Goal: Task Accomplishment & Management: Complete application form

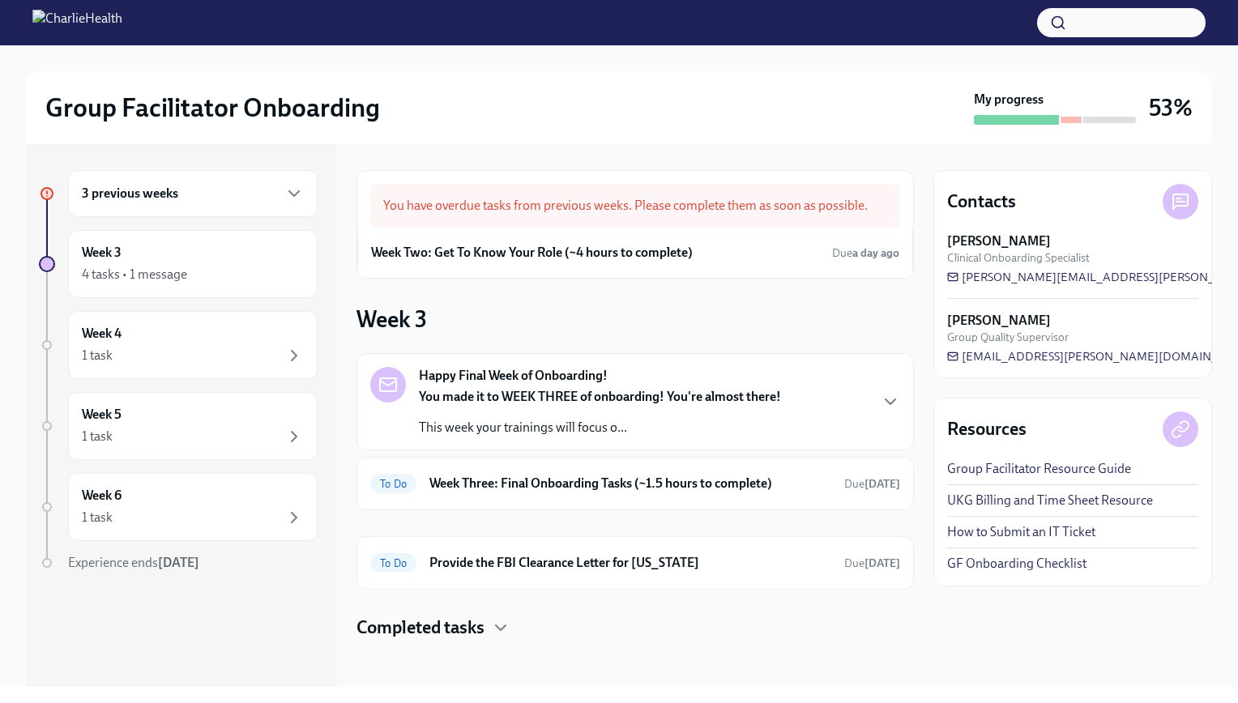
click at [277, 191] on div "3 previous weeks" at bounding box center [193, 193] width 222 height 19
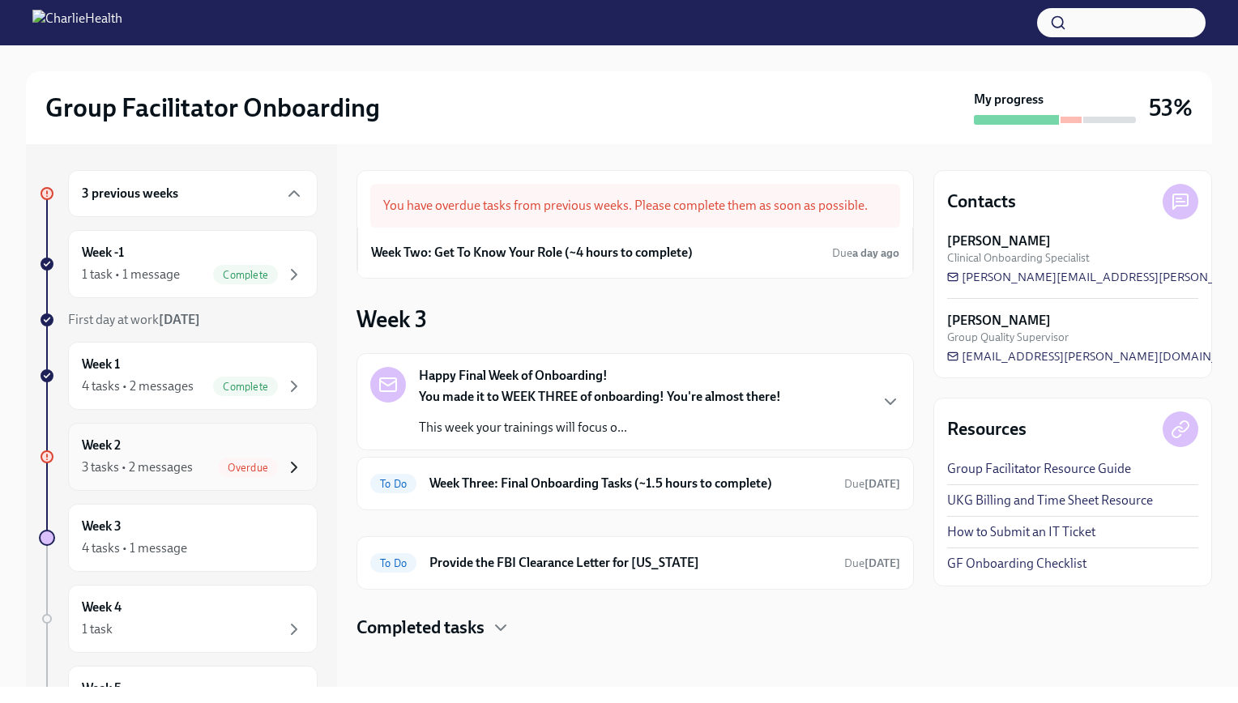
click at [287, 472] on icon "button" at bounding box center [293, 467] width 19 height 19
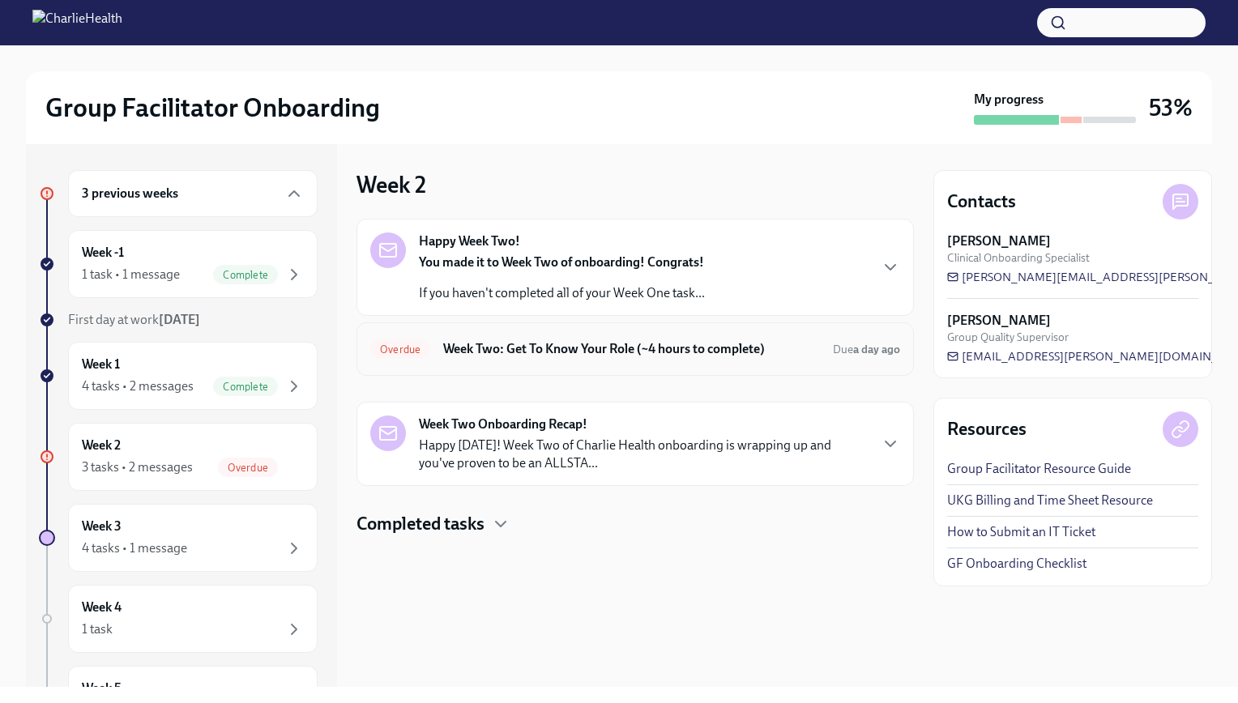
click at [579, 343] on h6 "Week Two: Get To Know Your Role (~4 hours to complete)" at bounding box center [631, 349] width 377 height 18
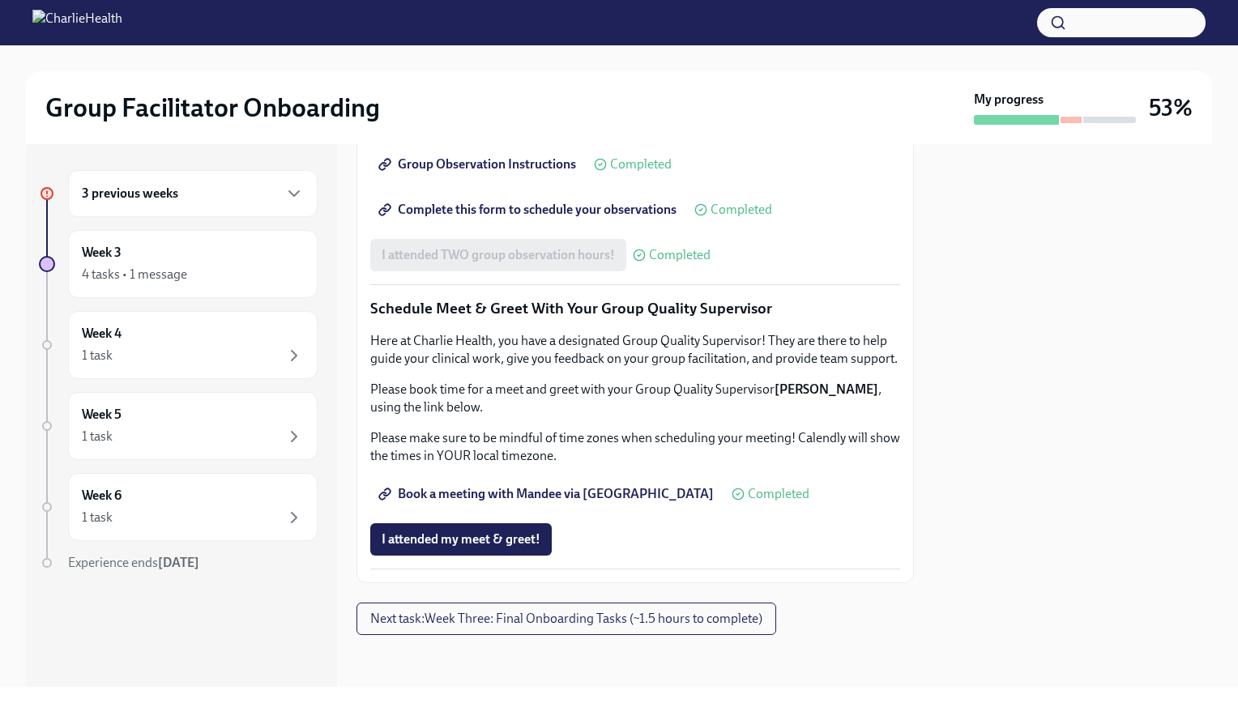
scroll to position [1504, 0]
click at [245, 274] on div "4 tasks • 1 message" at bounding box center [193, 274] width 222 height 19
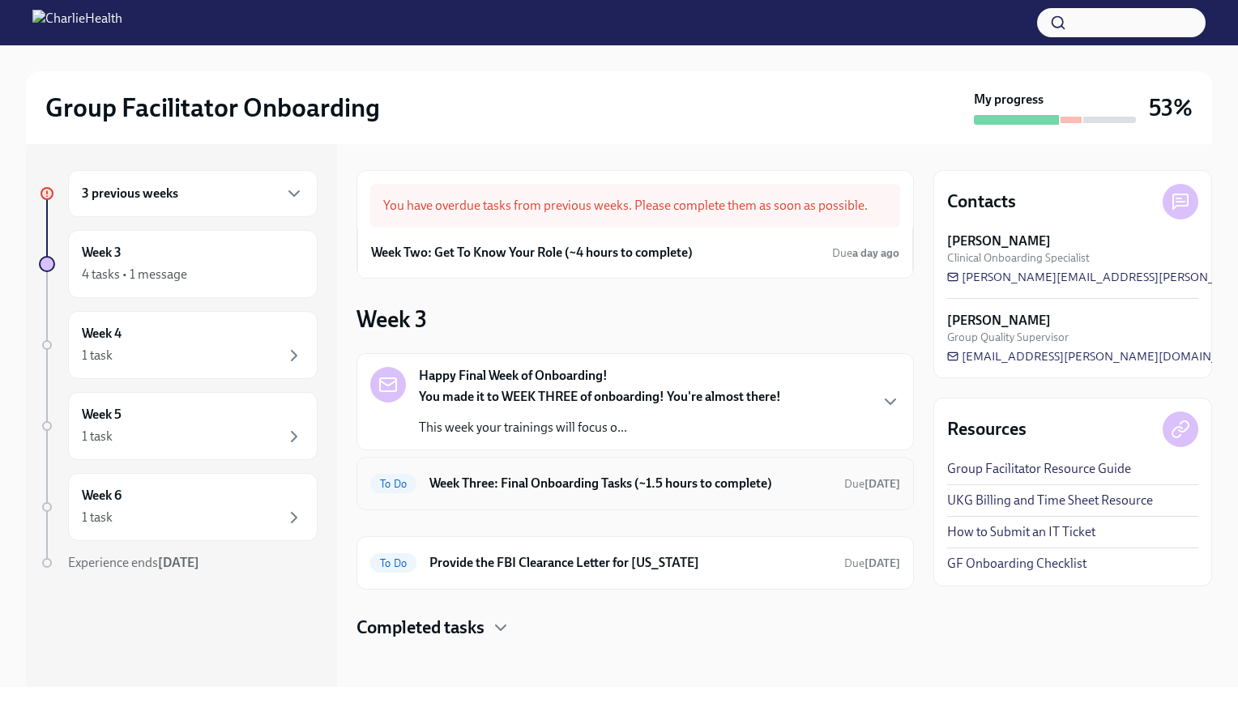
click at [562, 485] on h6 "Week Three: Final Onboarding Tasks (~1.5 hours to complete)" at bounding box center [630, 484] width 402 height 18
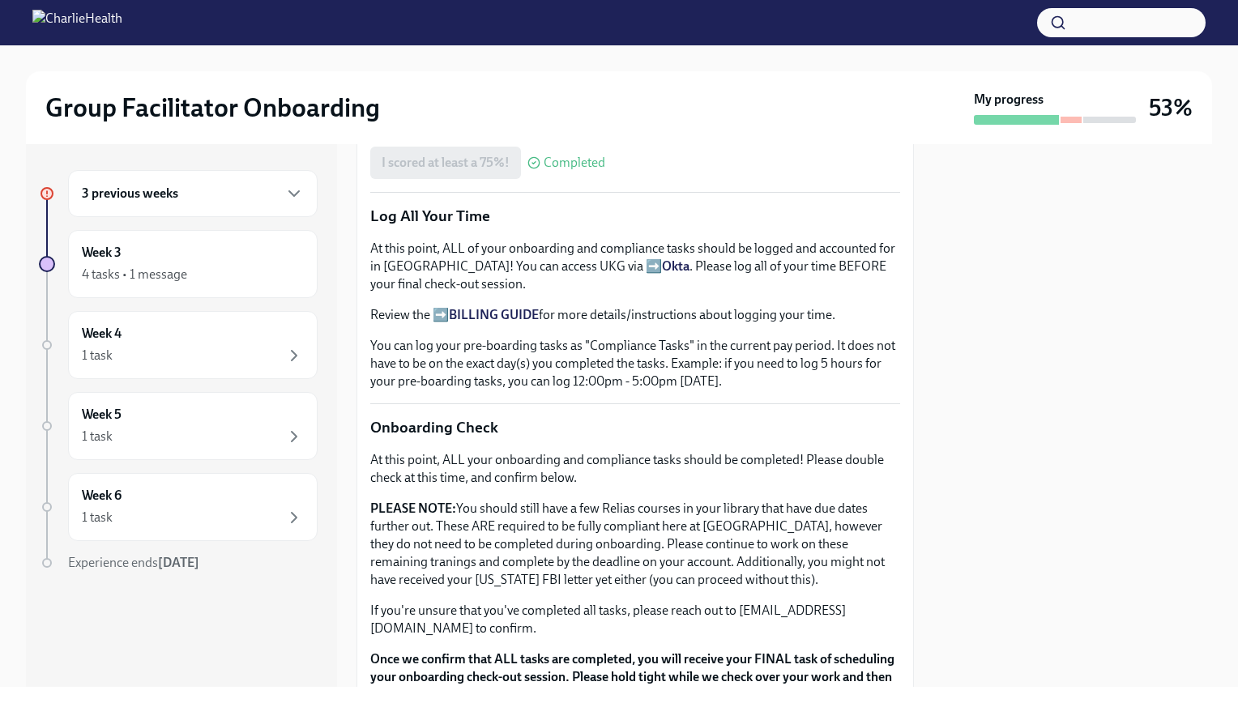
scroll to position [1053, 0]
click at [279, 199] on div "3 previous weeks" at bounding box center [193, 193] width 222 height 19
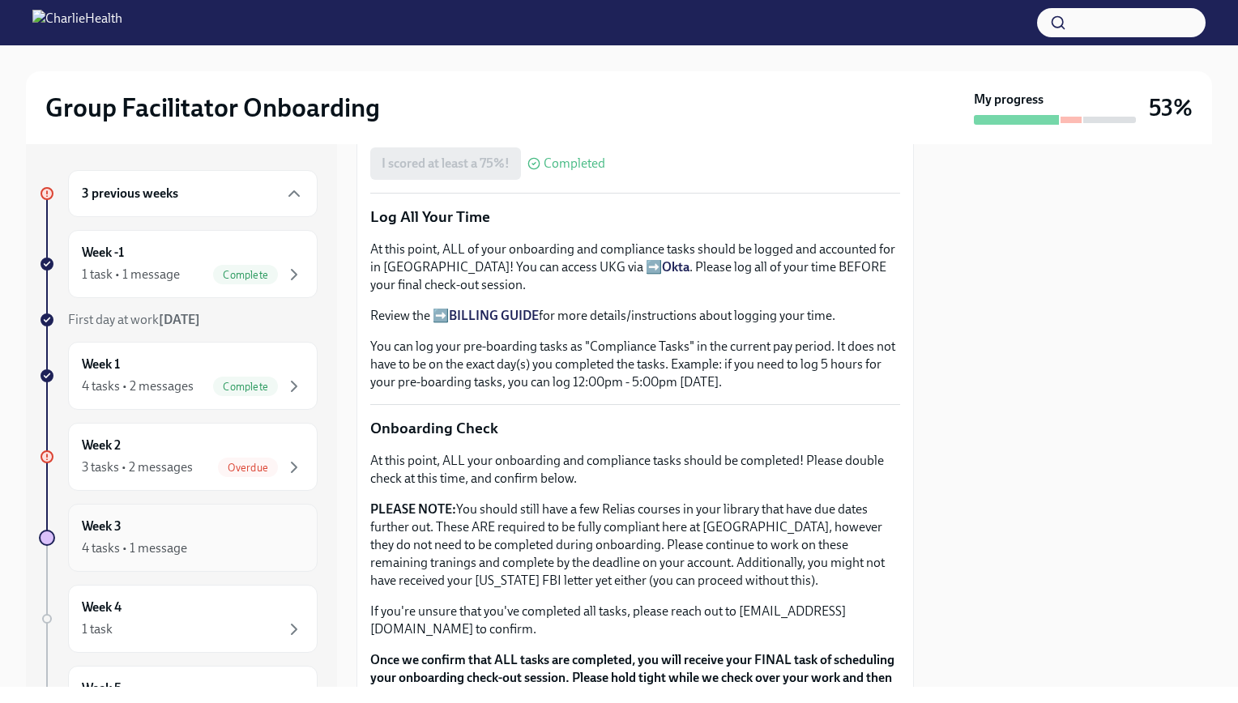
click at [230, 554] on div "4 tasks • 1 message" at bounding box center [193, 548] width 222 height 19
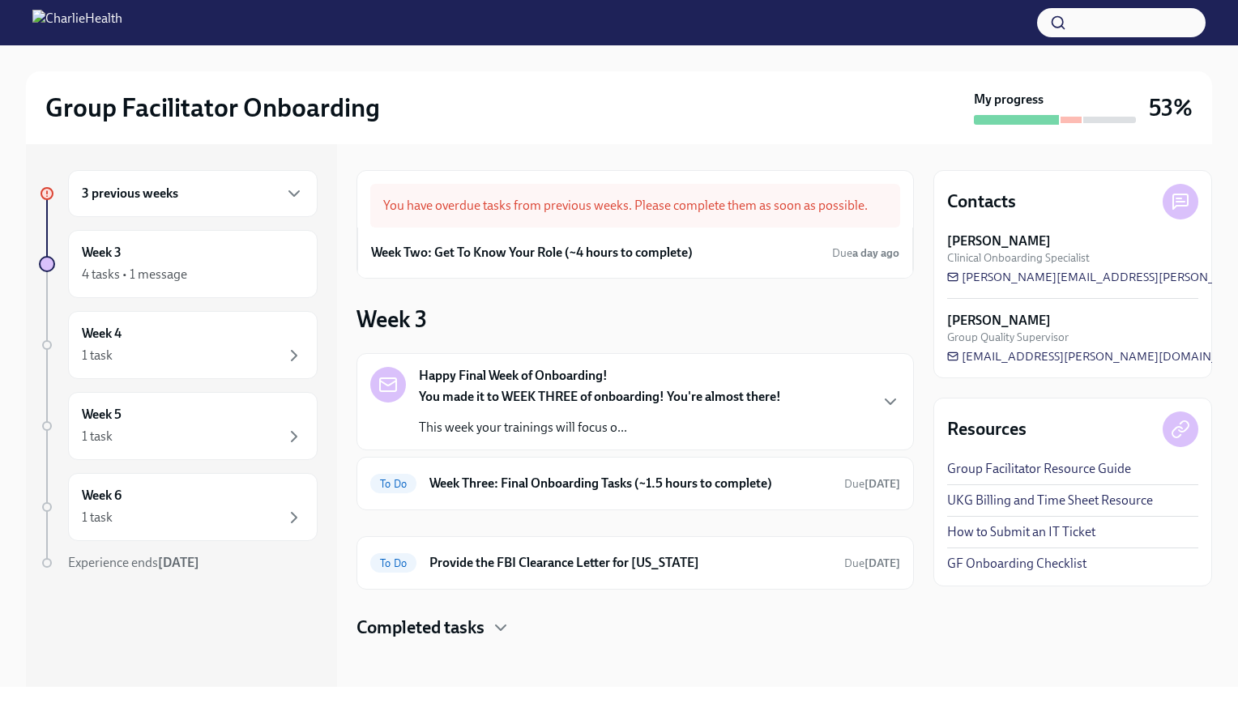
click at [589, 409] on div "You made it to WEEK THREE of onboarding! You're almost there! This week your tr…" at bounding box center [600, 412] width 362 height 49
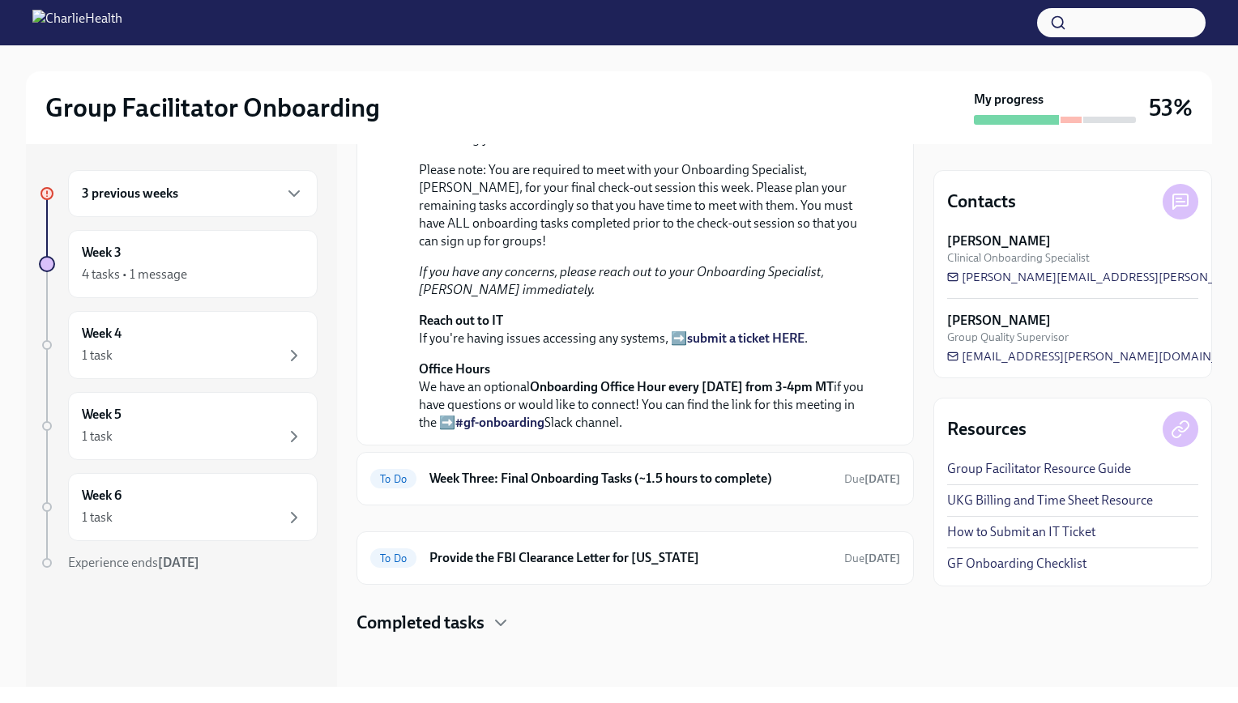
scroll to position [634, 0]
click at [588, 472] on h6 "Week Three: Final Onboarding Tasks (~1.5 hours to complete)" at bounding box center [630, 479] width 402 height 18
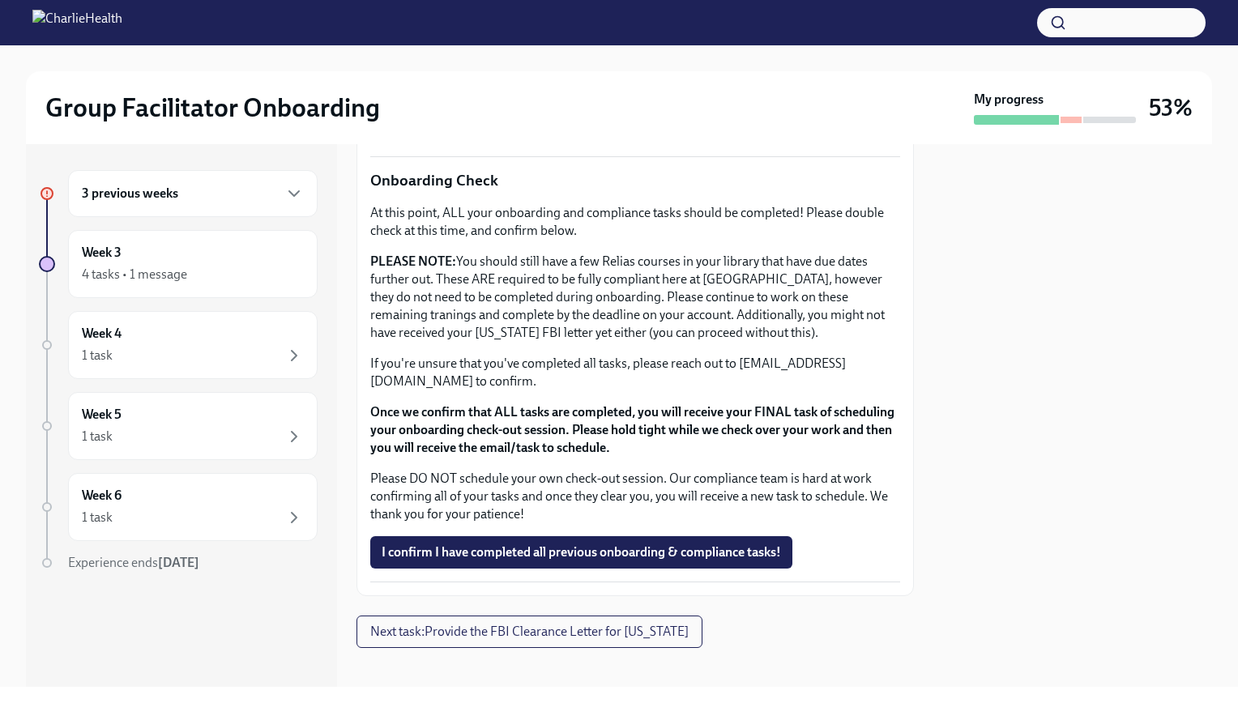
scroll to position [1305, 0]
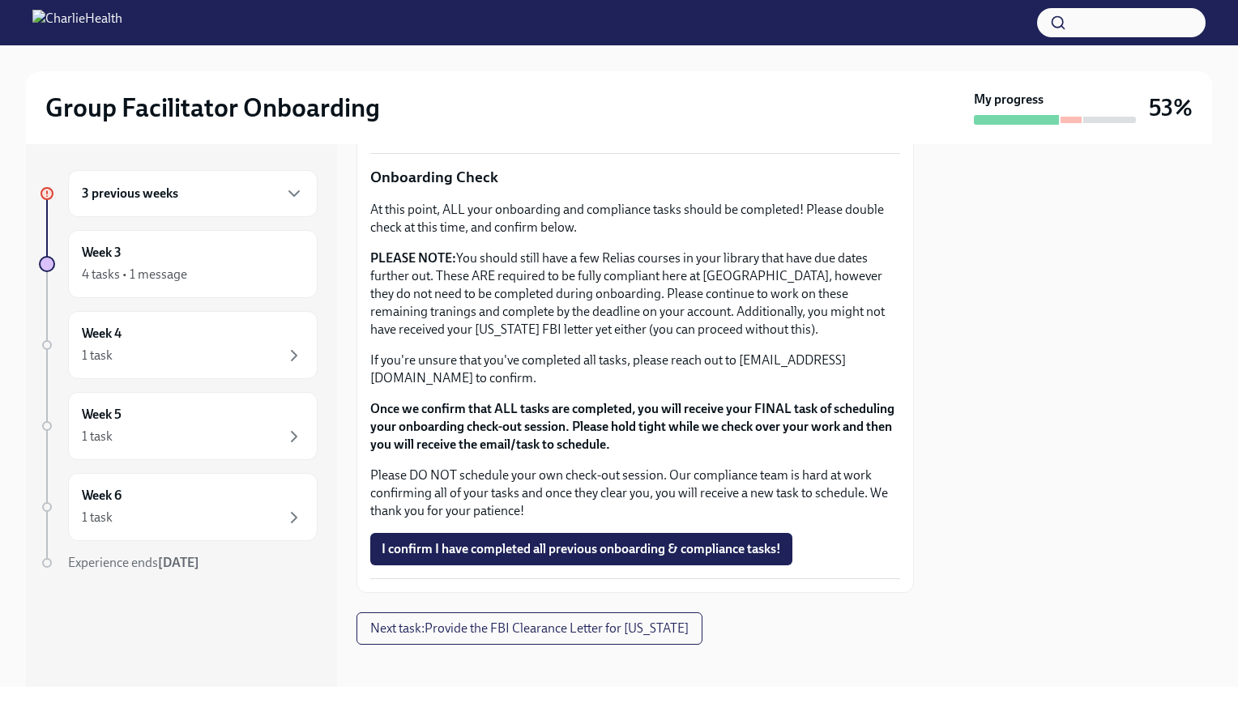
click at [261, 204] on div "3 previous weeks" at bounding box center [193, 193] width 250 height 47
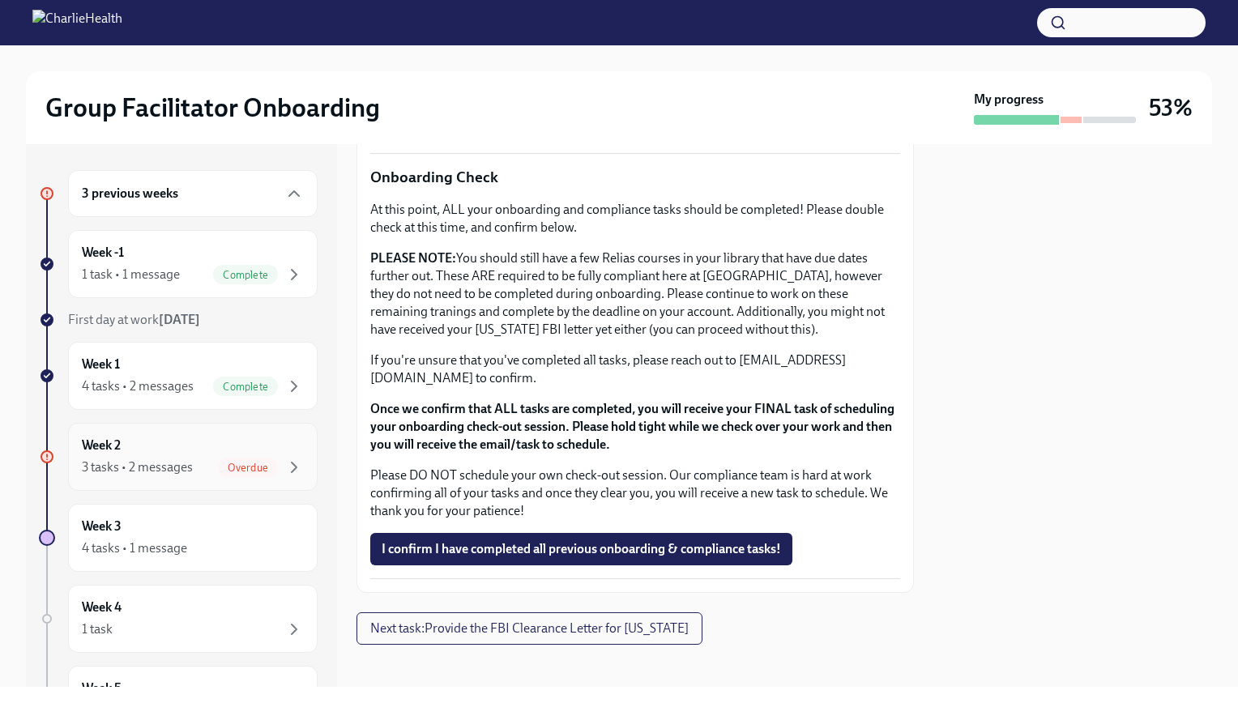
click at [258, 438] on div "Week 2 3 tasks • 2 messages Overdue" at bounding box center [193, 457] width 222 height 41
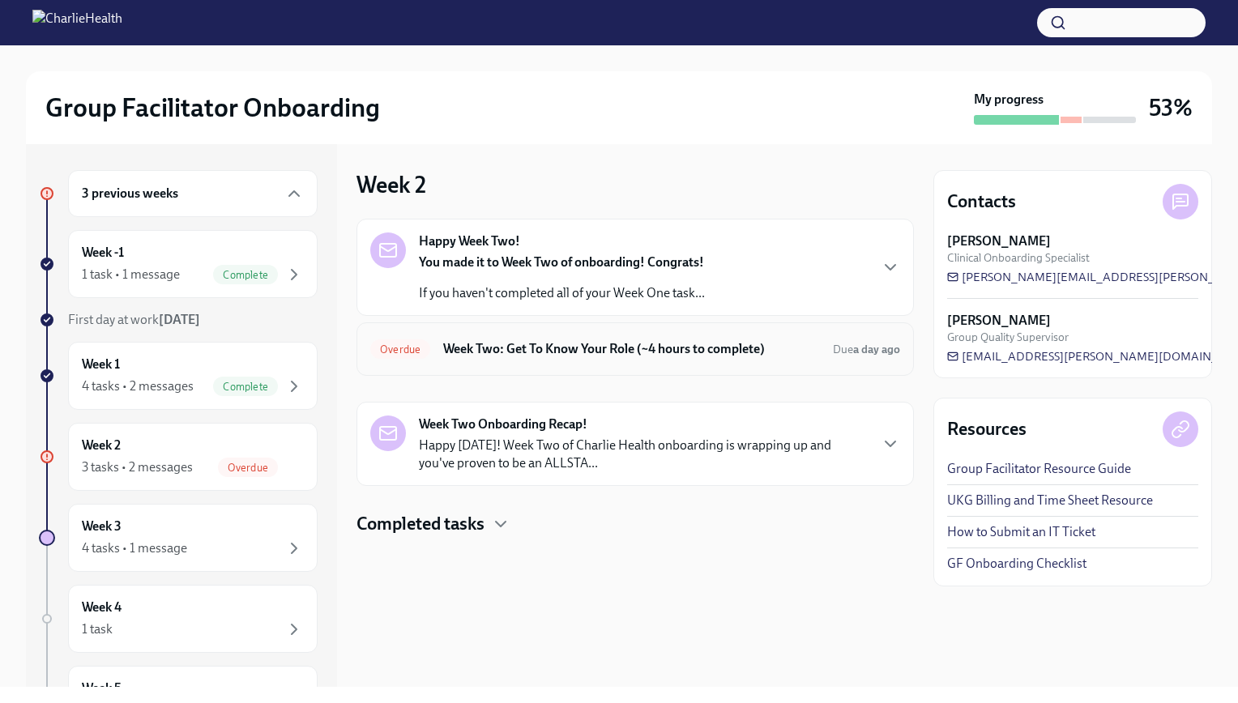
click at [618, 356] on h6 "Week Two: Get To Know Your Role (~4 hours to complete)" at bounding box center [631, 349] width 377 height 18
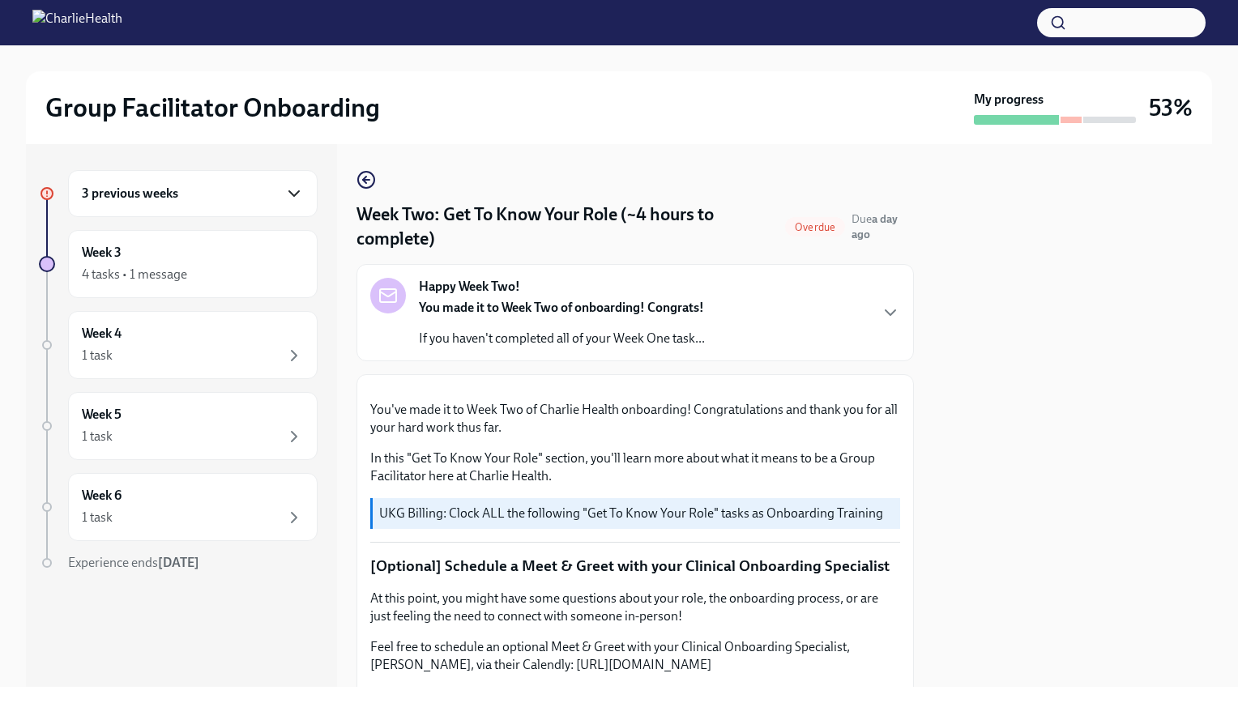
click at [300, 194] on icon "button" at bounding box center [293, 193] width 19 height 19
